Goal: Information Seeking & Learning: Learn about a topic

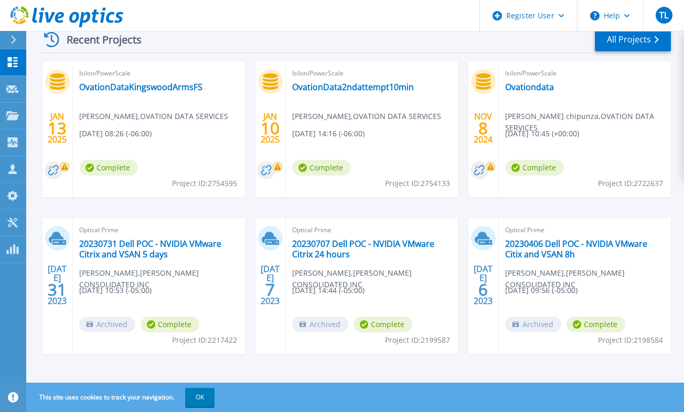
scroll to position [169, 0]
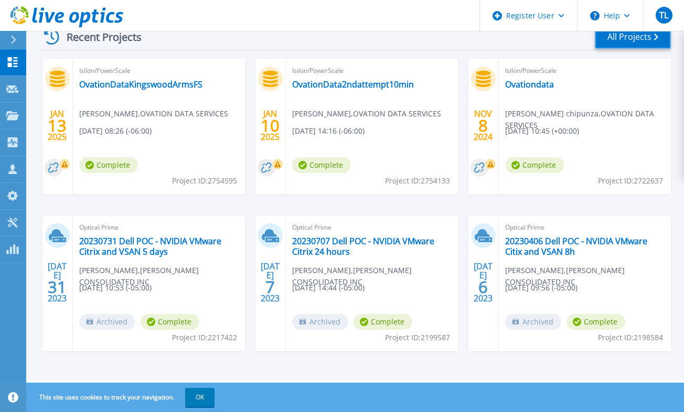
click at [626, 38] on link "All Projects" at bounding box center [633, 37] width 76 height 24
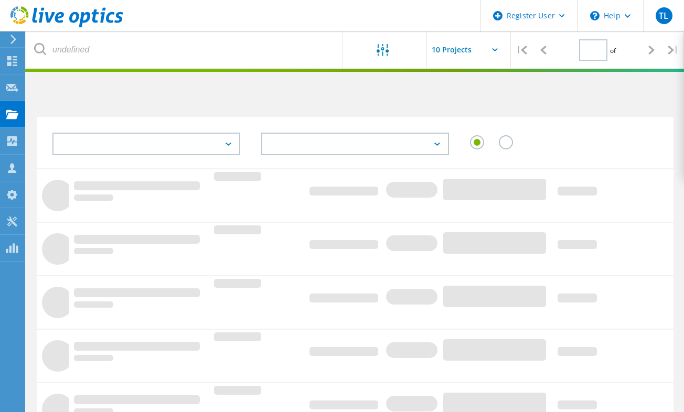
type input "1"
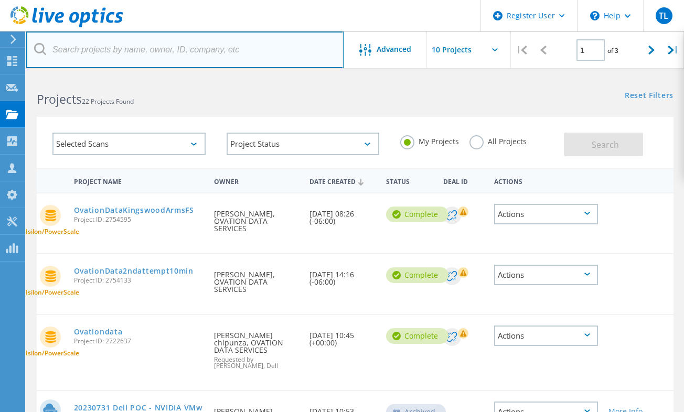
click at [152, 45] on input "text" at bounding box center [184, 49] width 317 height 37
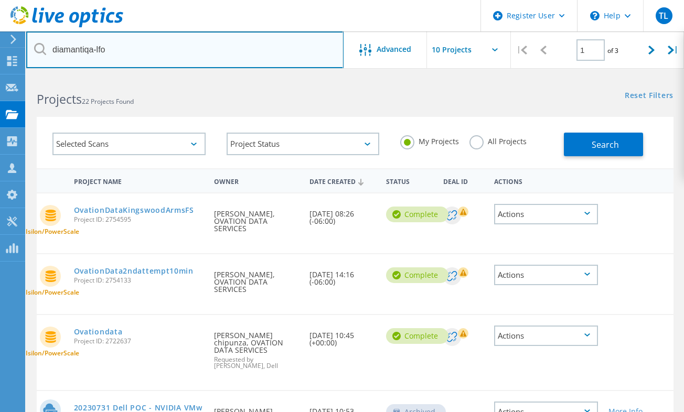
type input "diamantiqa-lfo"
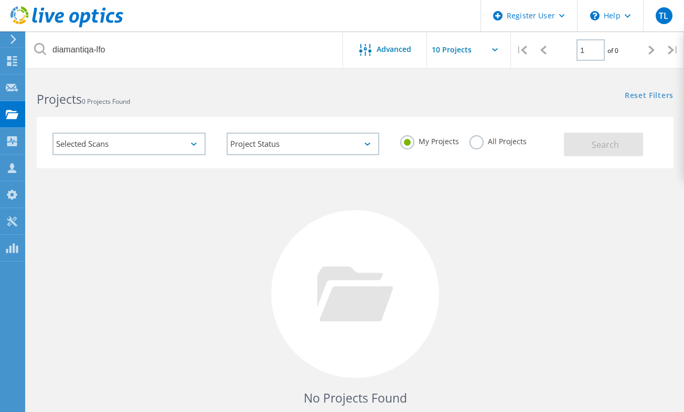
click at [482, 143] on label "All Projects" at bounding box center [497, 140] width 57 height 10
click at [0, 0] on input "All Projects" at bounding box center [0, 0] width 0 height 0
click at [595, 149] on span "Search" at bounding box center [604, 145] width 27 height 12
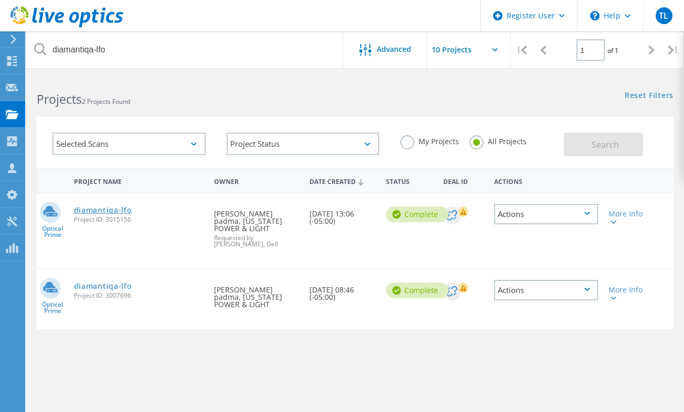
click at [120, 212] on link "diamantiqa-lfo" at bounding box center [103, 210] width 58 height 7
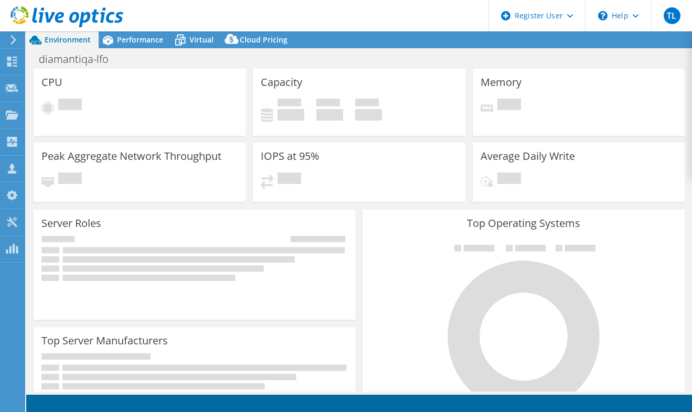
select select "USD"
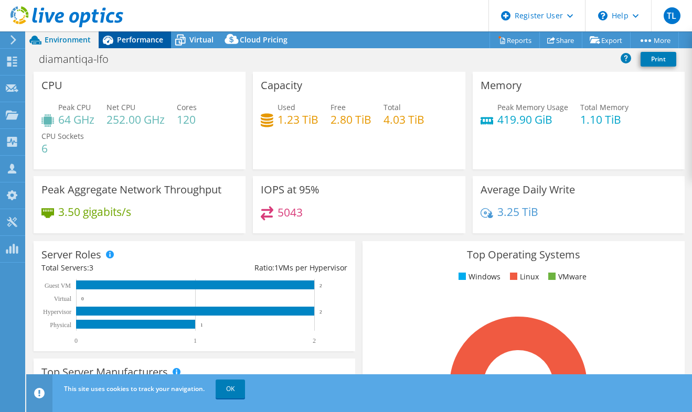
click at [142, 47] on div "Performance" at bounding box center [135, 39] width 72 height 17
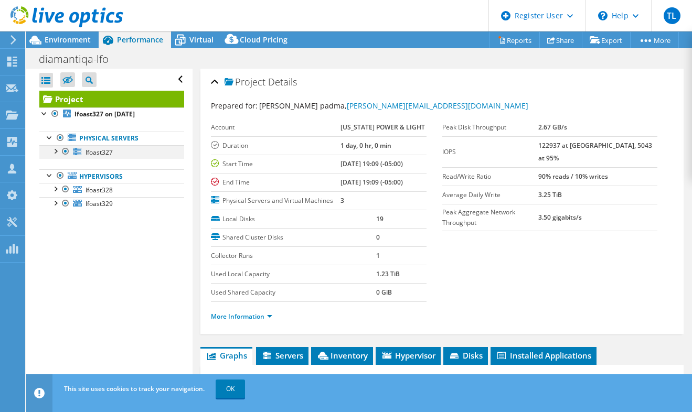
click at [58, 152] on div at bounding box center [55, 150] width 10 height 10
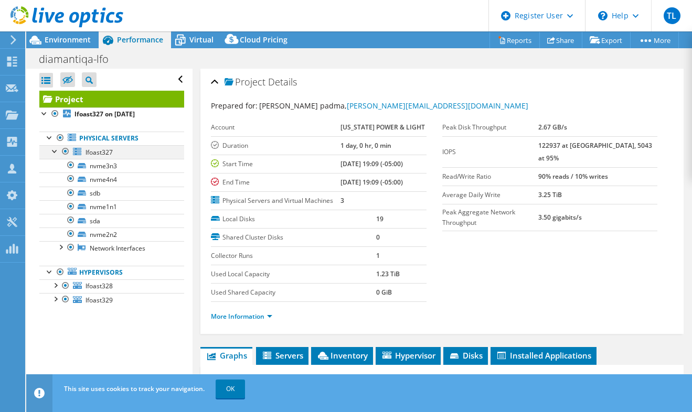
click at [51, 152] on div at bounding box center [55, 150] width 10 height 10
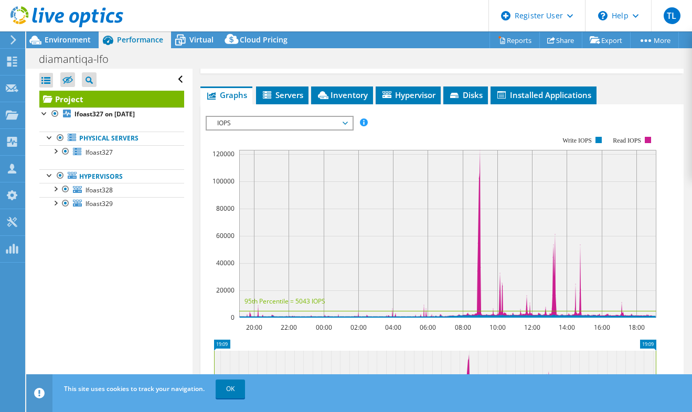
scroll to position [258, 0]
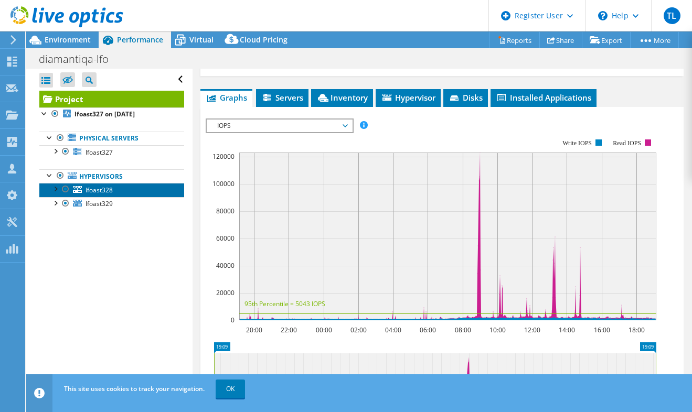
click at [105, 187] on span "lfoast328" at bounding box center [98, 190] width 27 height 9
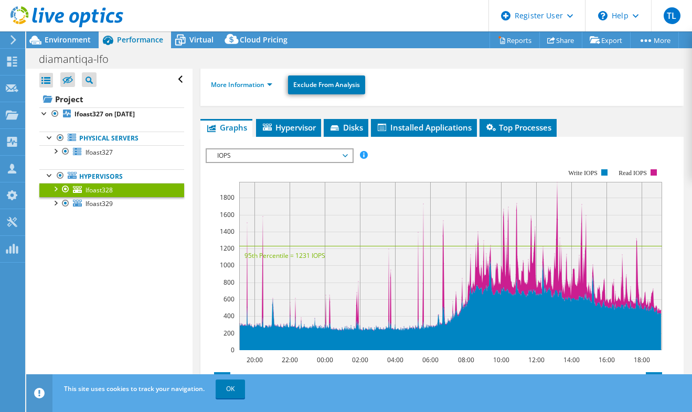
scroll to position [206, 0]
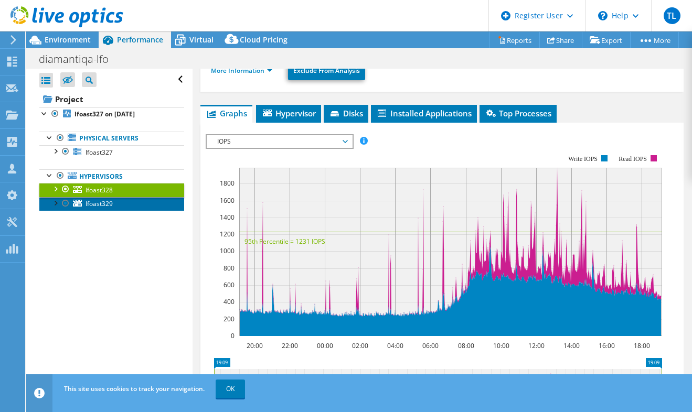
click at [95, 203] on span "lfoast329" at bounding box center [98, 203] width 27 height 9
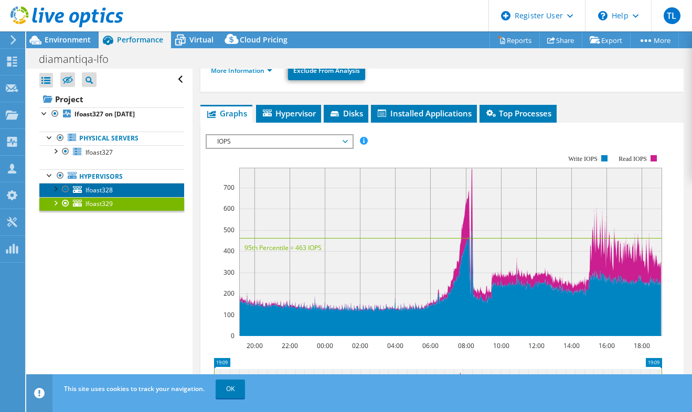
click at [104, 187] on span "lfoast328" at bounding box center [98, 190] width 27 height 9
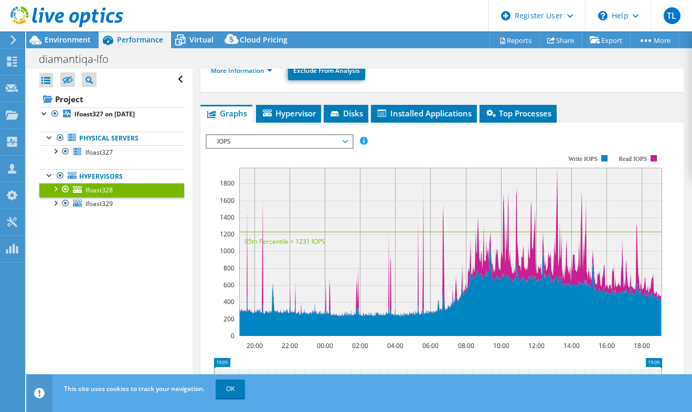
click at [56, 189] on div at bounding box center [55, 188] width 10 height 10
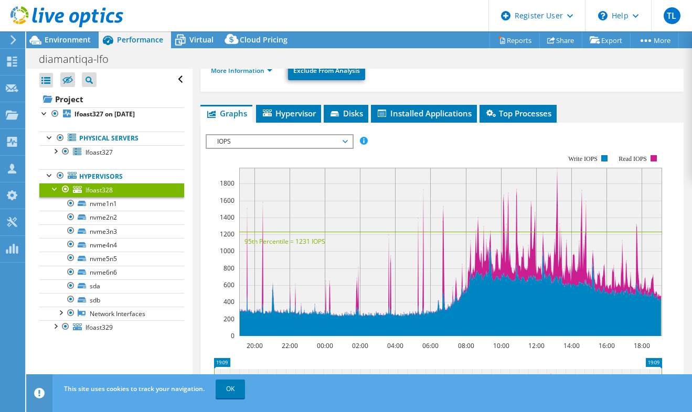
click at [53, 191] on div at bounding box center [55, 188] width 10 height 10
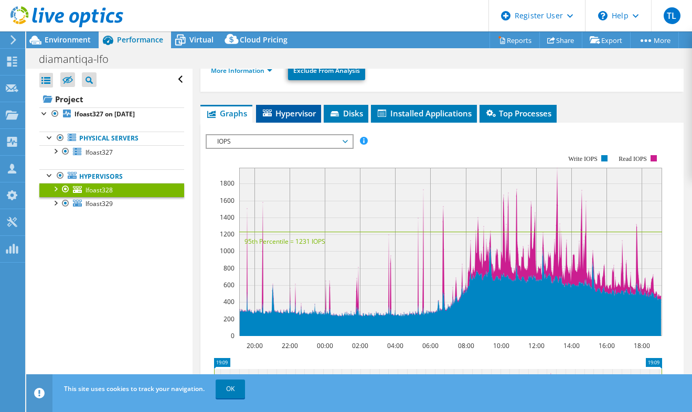
click at [301, 108] on span "Hypervisor" at bounding box center [288, 113] width 55 height 10
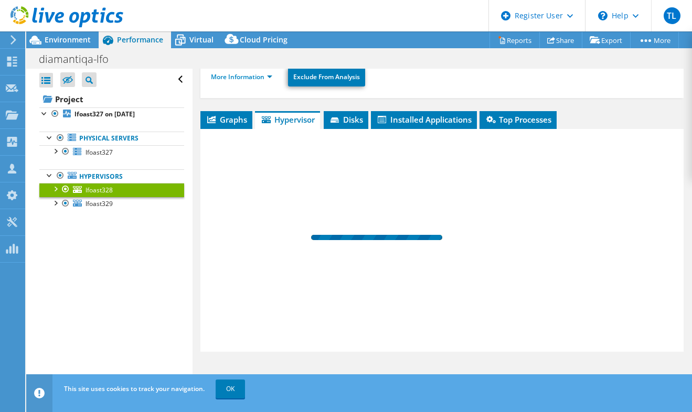
scroll to position [170, 0]
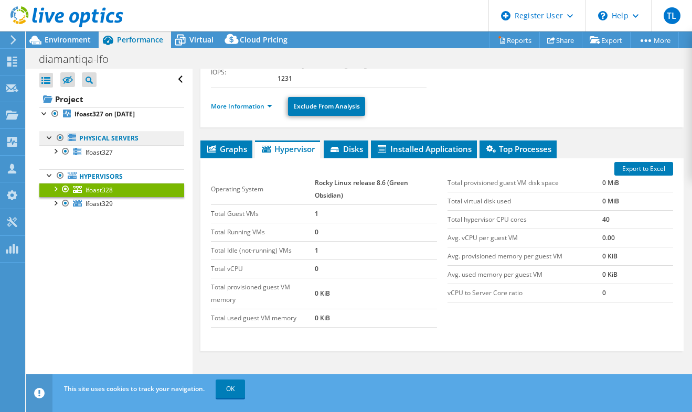
click at [109, 139] on link "Physical Servers" at bounding box center [111, 139] width 145 height 14
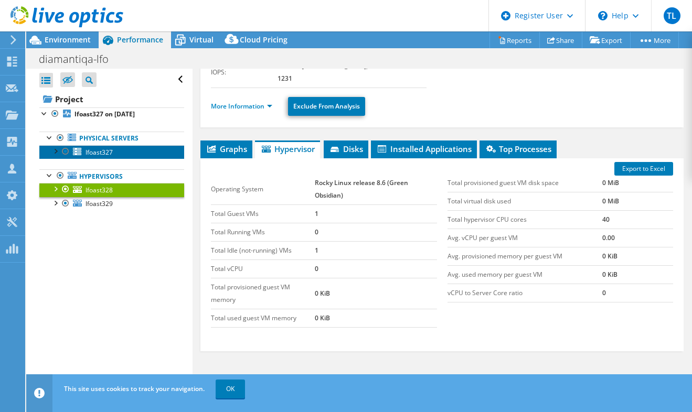
click at [90, 149] on span "lfoast327" at bounding box center [98, 152] width 27 height 9
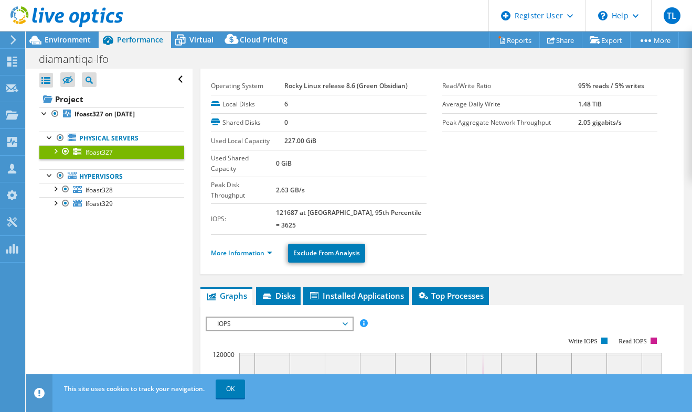
scroll to position [0, 0]
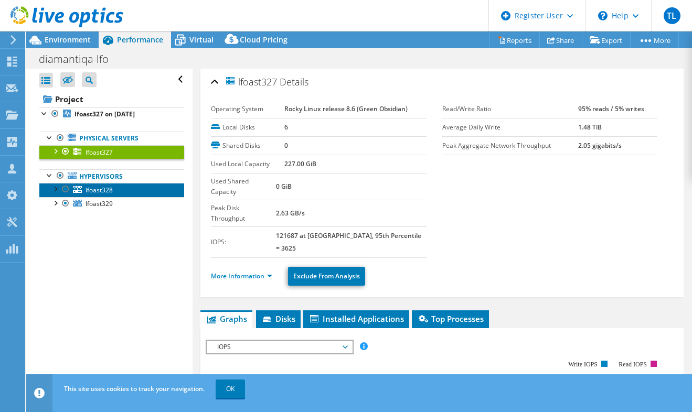
click at [116, 190] on link "lfoast328" at bounding box center [111, 190] width 145 height 14
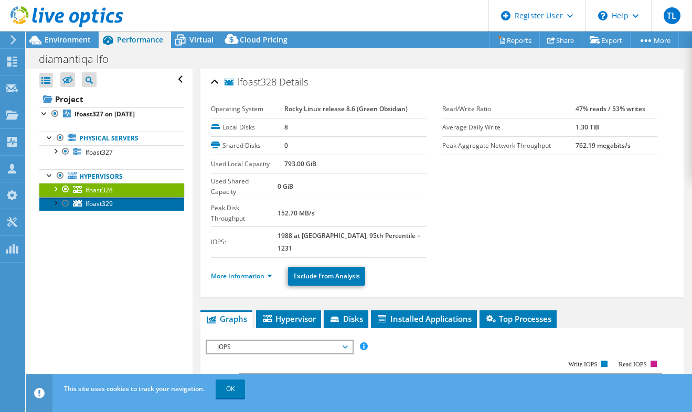
click at [117, 202] on link "lfoast329" at bounding box center [111, 204] width 145 height 14
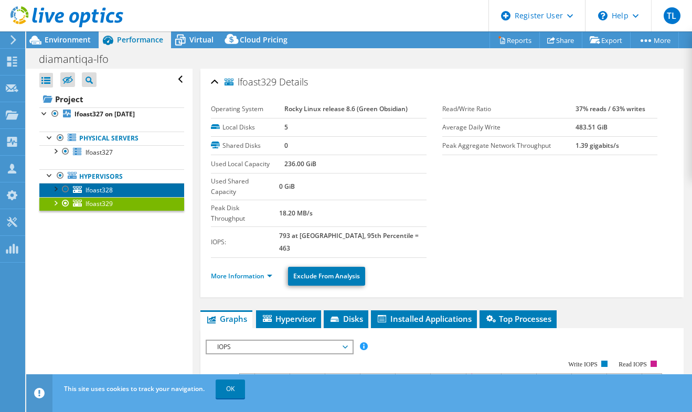
click at [110, 193] on span "lfoast328" at bounding box center [98, 190] width 27 height 9
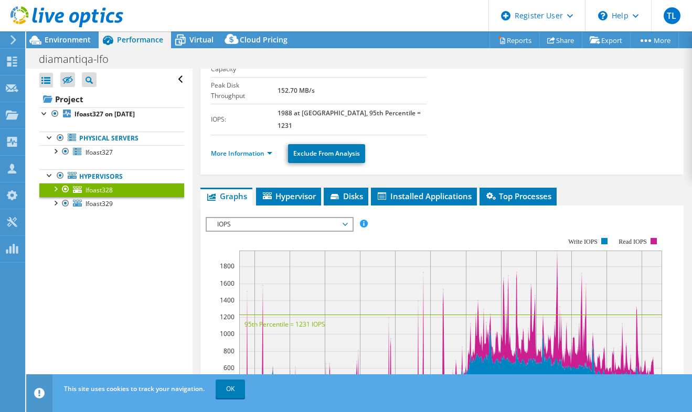
scroll to position [157, 0]
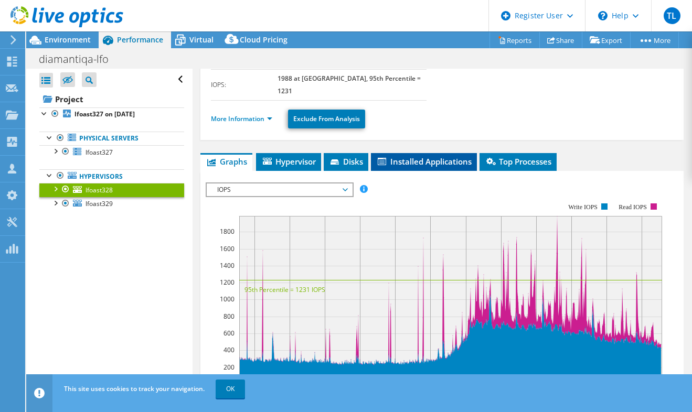
click at [432, 156] on span "Installed Applications" at bounding box center [423, 161] width 95 height 10
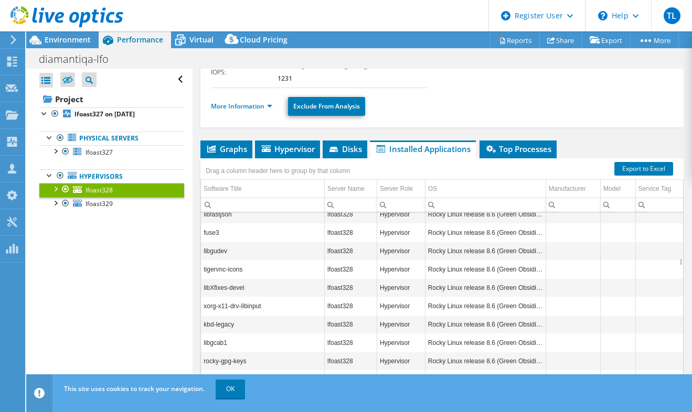
scroll to position [1951, 0]
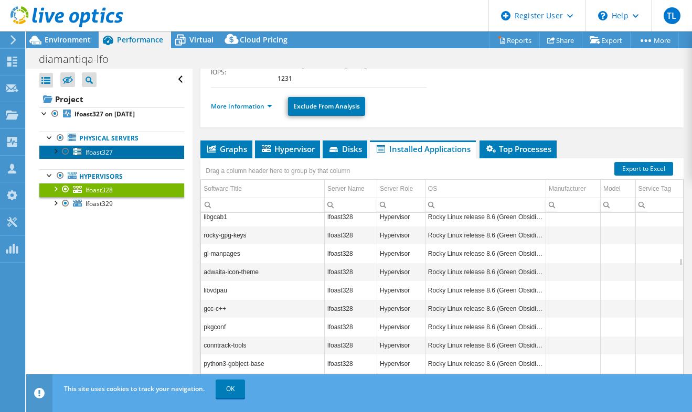
click at [96, 154] on span "lfoast327" at bounding box center [98, 152] width 27 height 9
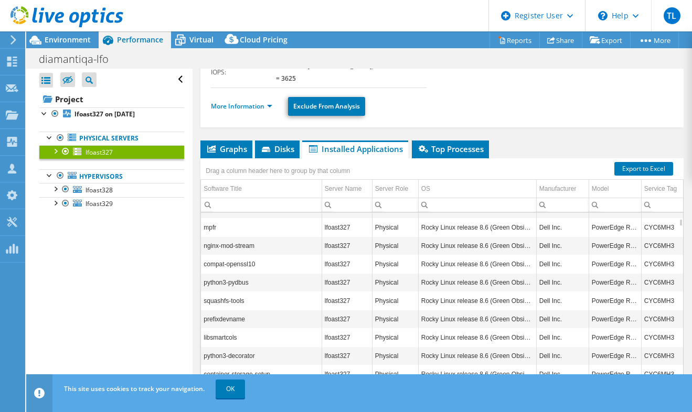
scroll to position [315, 0]
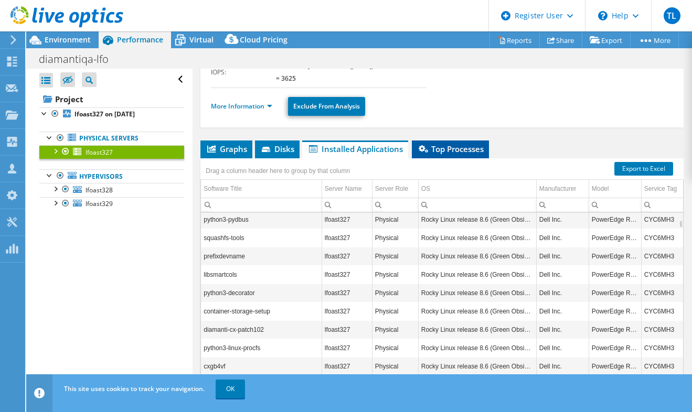
click at [446, 144] on span "Top Processes" at bounding box center [450, 149] width 67 height 10
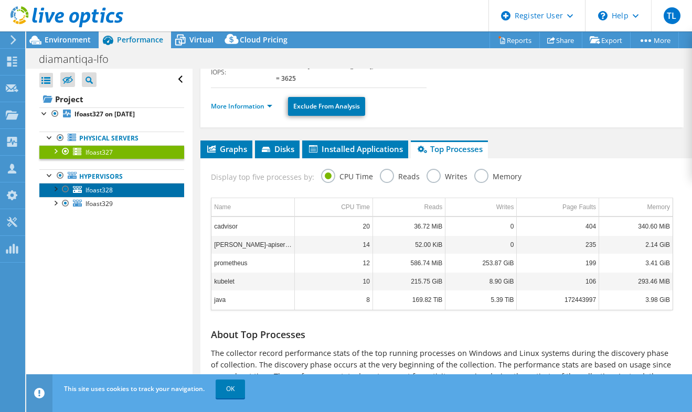
click at [100, 191] on span "lfoast328" at bounding box center [98, 190] width 27 height 9
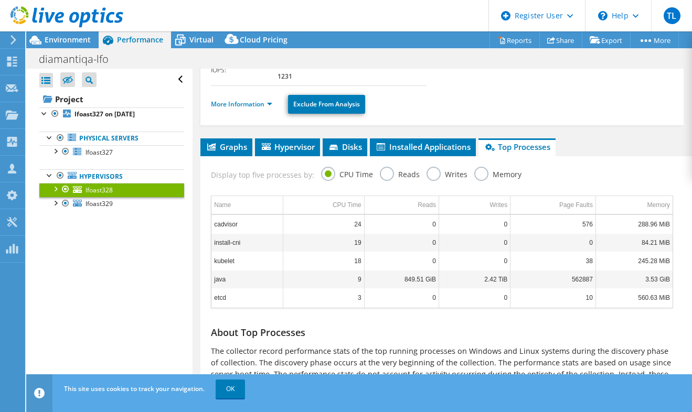
scroll to position [174, 0]
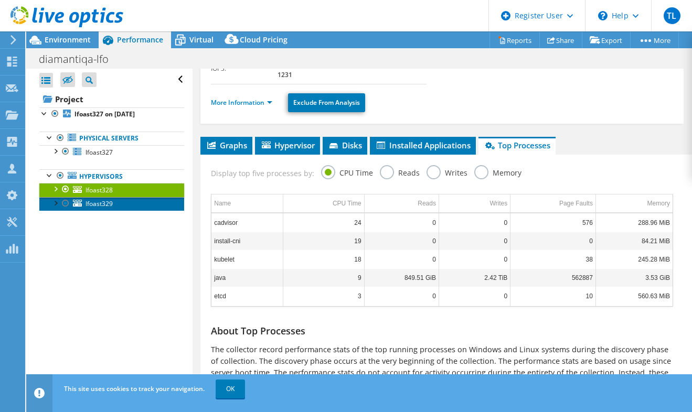
click at [110, 198] on link "lfoast329" at bounding box center [111, 204] width 145 height 14
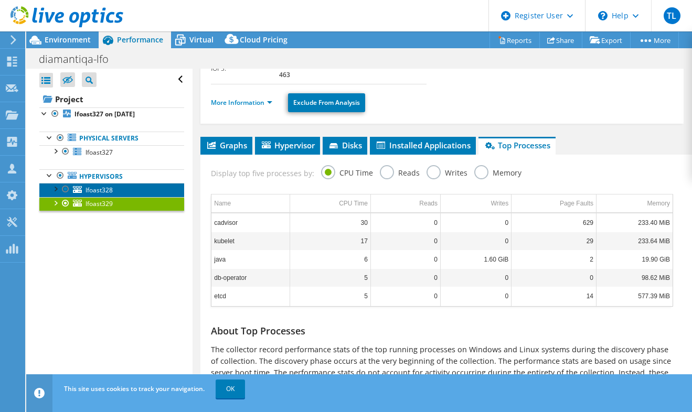
click at [113, 188] on link "lfoast328" at bounding box center [111, 190] width 145 height 14
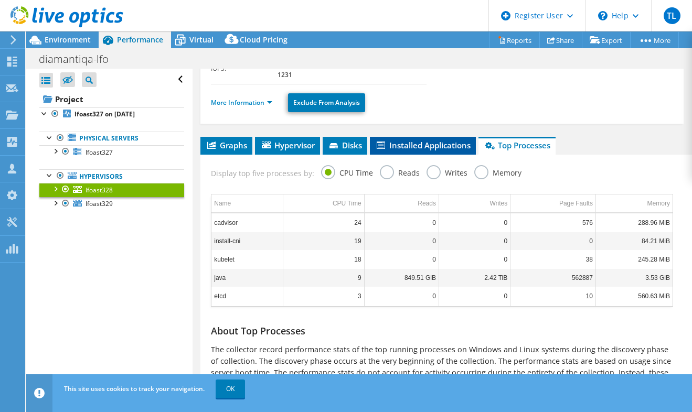
click at [431, 140] on span "Installed Applications" at bounding box center [422, 145] width 95 height 10
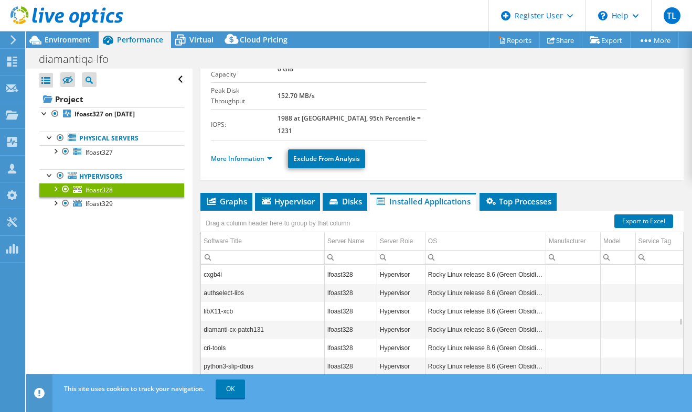
scroll to position [0, 0]
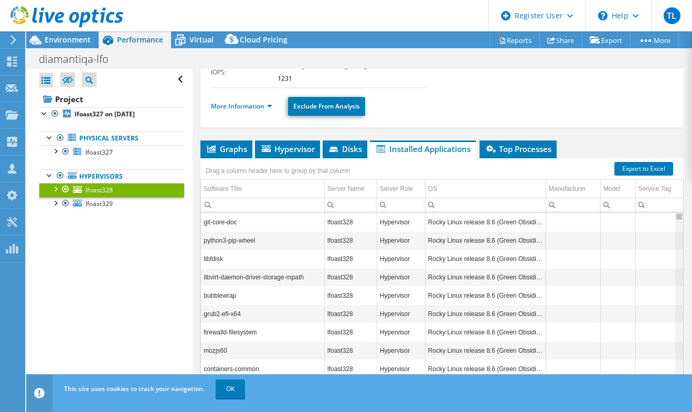
drag, startPoint x: 672, startPoint y: 241, endPoint x: 667, endPoint y: 175, distance: 65.7
click at [667, 176] on body "TL Dell User Thomas Ledoux [EMAIL_ADDRESS][PERSON_NAME][DOMAIN_NAME] Dell My Pr…" at bounding box center [346, 206] width 692 height 412
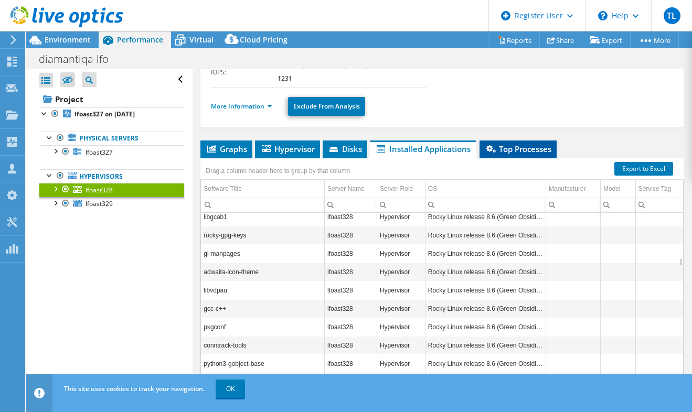
click at [519, 144] on span "Top Processes" at bounding box center [517, 149] width 67 height 10
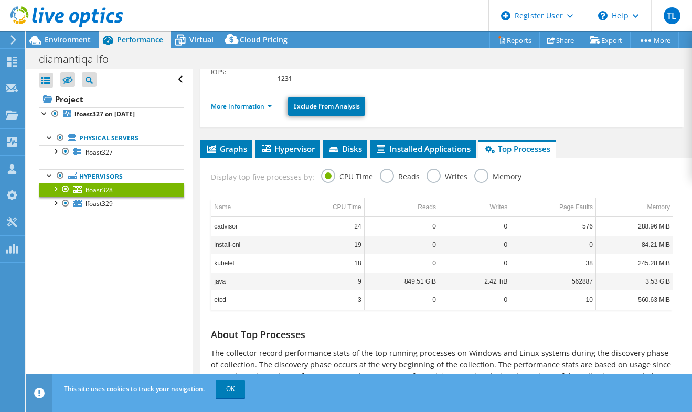
click at [477, 169] on label "Memory" at bounding box center [497, 175] width 47 height 13
click at [0, 0] on input "Memory" at bounding box center [0, 0] width 0 height 0
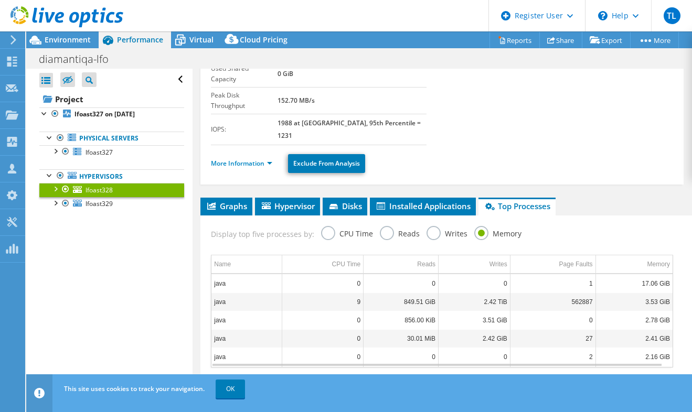
scroll to position [174, 0]
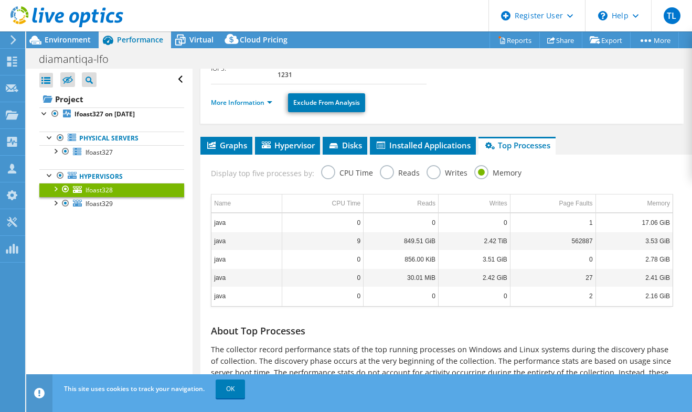
click at [434, 165] on label "Writes" at bounding box center [446, 171] width 41 height 13
click at [0, 0] on input "Writes" at bounding box center [0, 0] width 0 height 0
click at [384, 165] on label "Reads" at bounding box center [400, 171] width 40 height 13
click at [0, 0] on input "Reads" at bounding box center [0, 0] width 0 height 0
click at [322, 165] on label "CPU Time" at bounding box center [347, 171] width 52 height 13
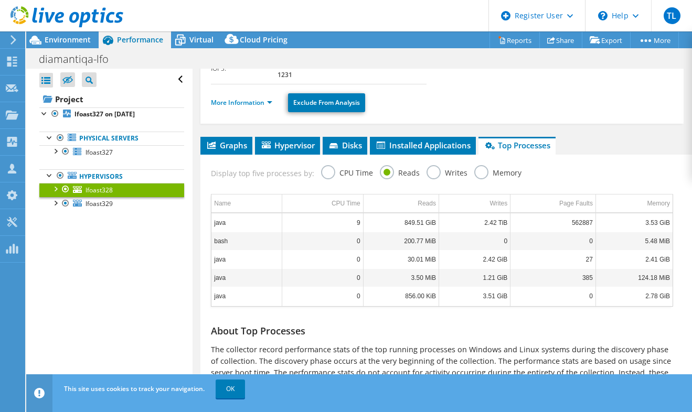
click at [0, 0] on input "CPU Time" at bounding box center [0, 0] width 0 height 0
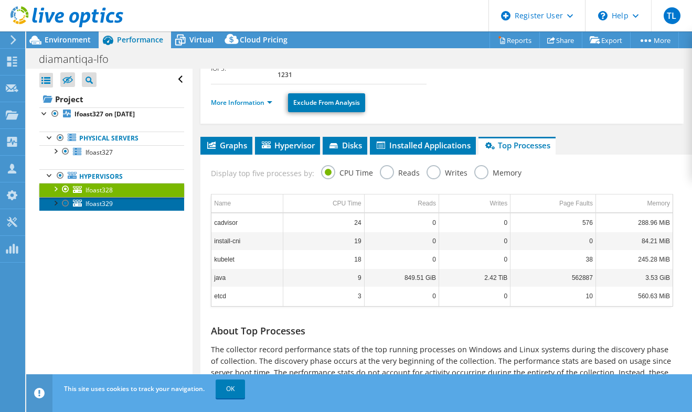
click at [98, 206] on span "lfoast329" at bounding box center [98, 203] width 27 height 9
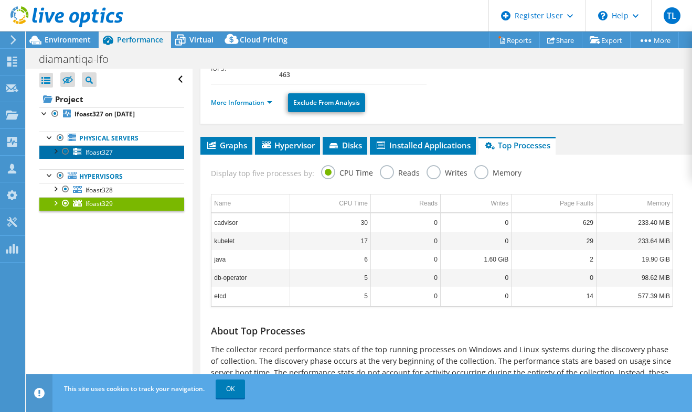
click at [131, 154] on link "lfoast327" at bounding box center [111, 152] width 145 height 14
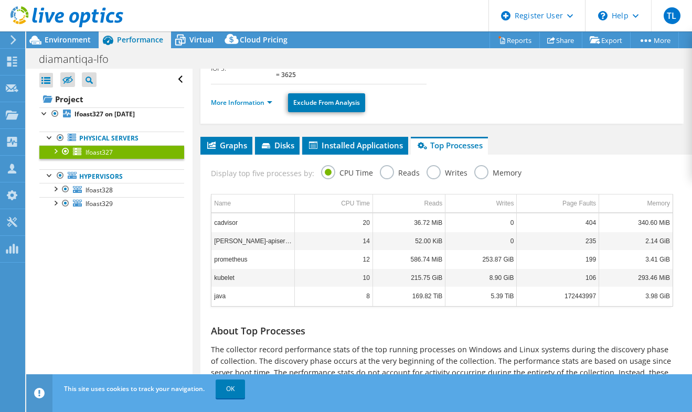
click at [480, 165] on label "Memory" at bounding box center [497, 171] width 47 height 13
click at [0, 0] on input "Memory" at bounding box center [0, 0] width 0 height 0
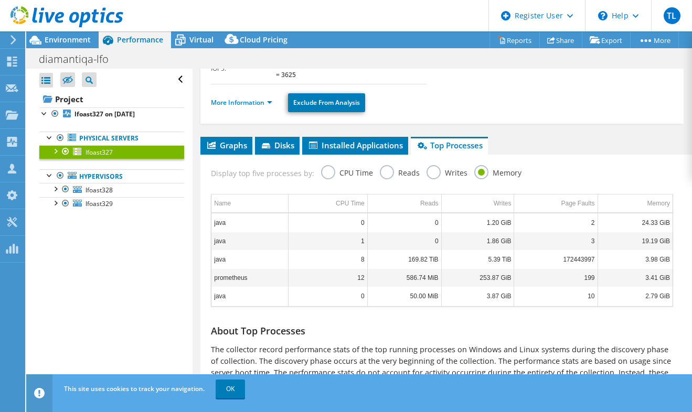
click at [326, 165] on label "CPU Time" at bounding box center [347, 171] width 52 height 13
click at [0, 0] on input "CPU Time" at bounding box center [0, 0] width 0 height 0
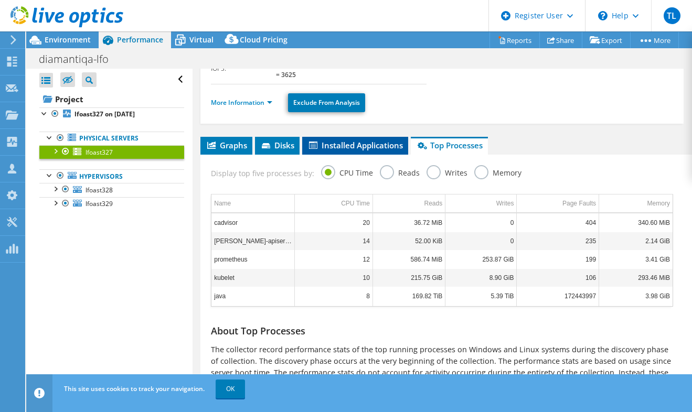
click at [358, 140] on span "Installed Applications" at bounding box center [354, 145] width 95 height 10
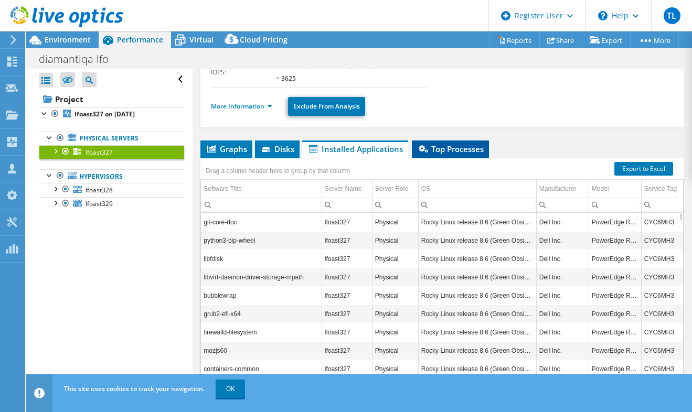
click at [438, 144] on span "Top Processes" at bounding box center [450, 149] width 67 height 10
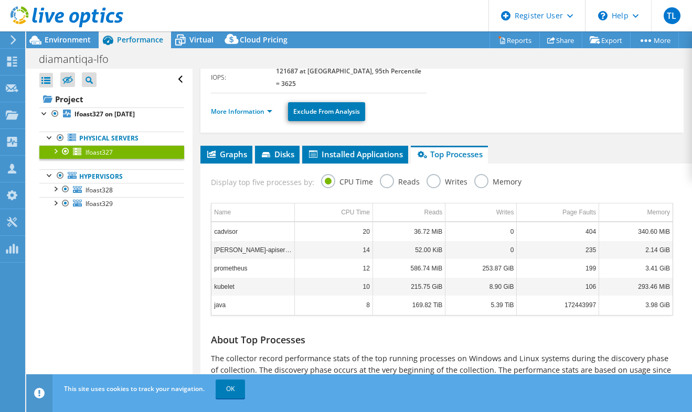
scroll to position [174, 0]
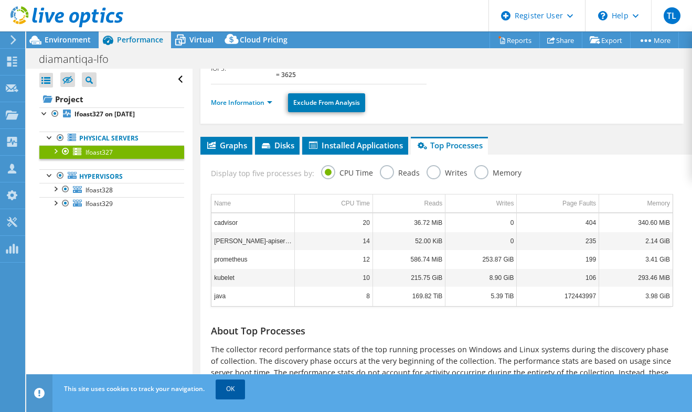
click at [228, 393] on link "OK" at bounding box center [230, 389] width 29 height 19
